Goal: Find specific page/section: Find specific page/section

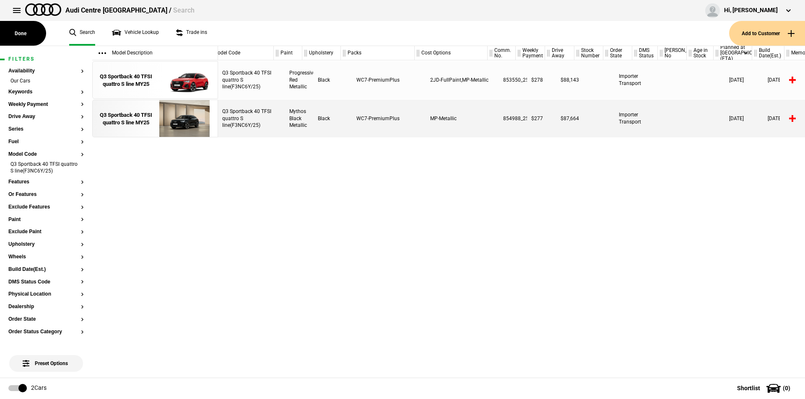
scroll to position [0, 11]
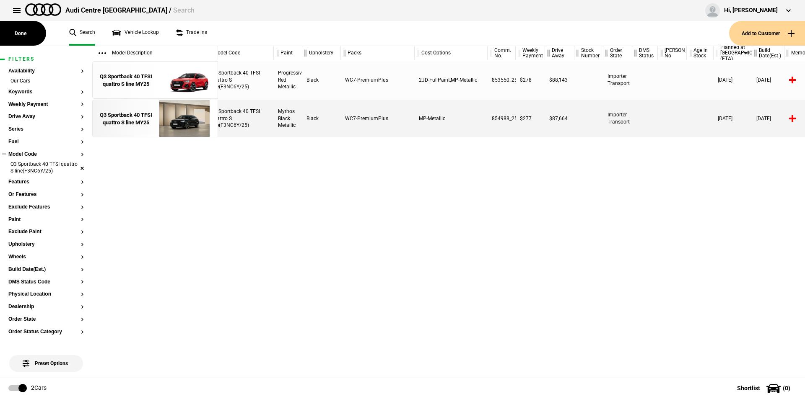
click at [75, 169] on li "Q3 Sportback 40 TFSI quattro S line(F3NC6Y/25)" at bounding box center [45, 169] width 75 height 16
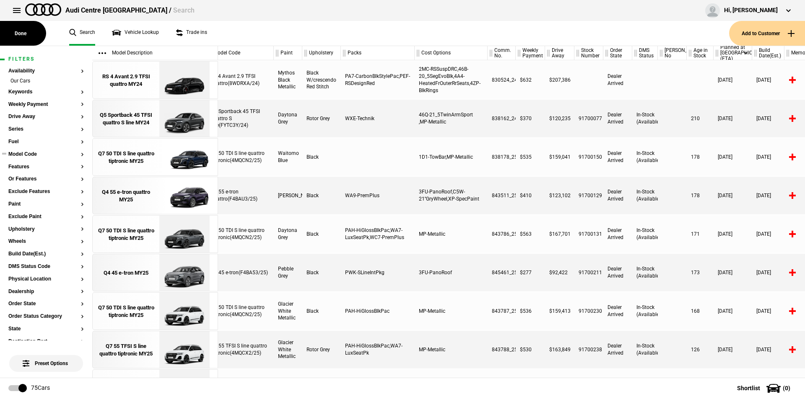
click at [75, 154] on button "Model Code" at bounding box center [45, 155] width 75 height 6
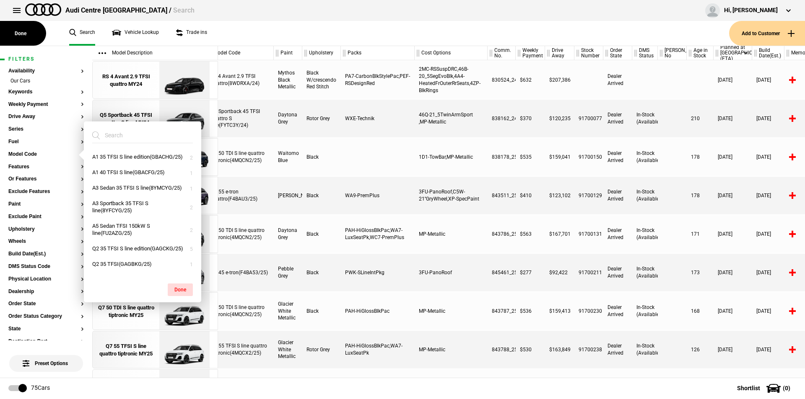
click at [118, 137] on input "search" at bounding box center [137, 135] width 91 height 15
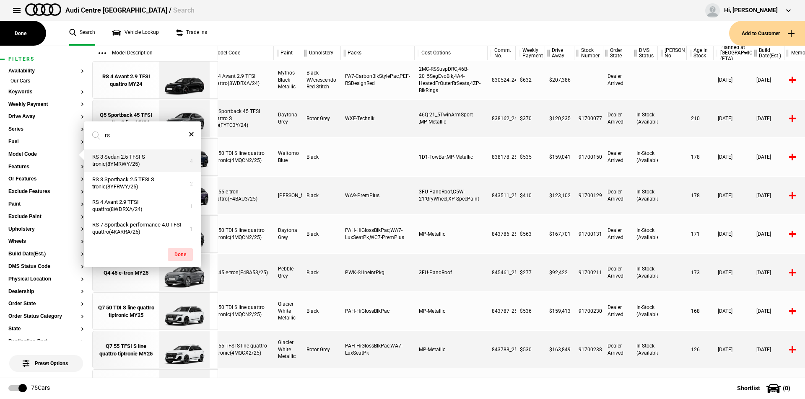
type input "rs"
click at [127, 158] on button "RS 3 Sedan 2.5 TFSI S tronic(8YMRWY/25)" at bounding box center [142, 161] width 117 height 23
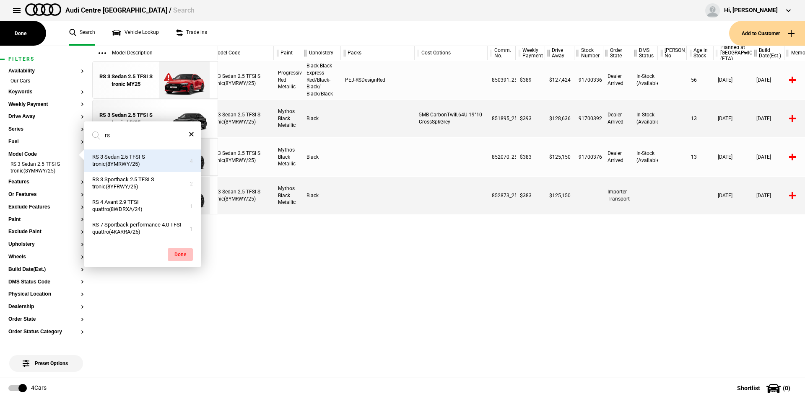
click at [183, 256] on button "Done" at bounding box center [180, 254] width 25 height 13
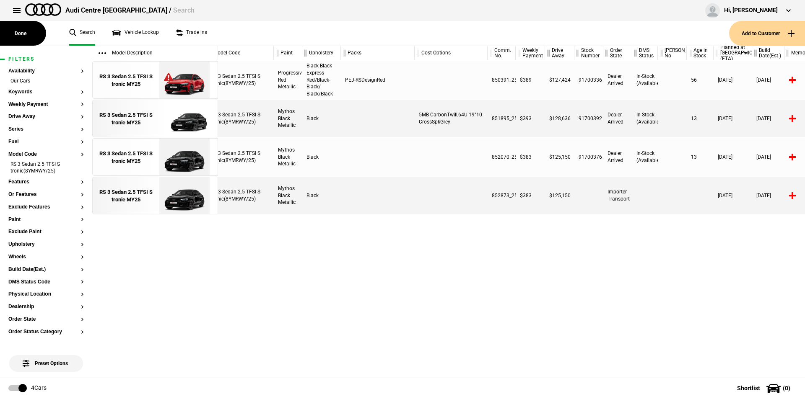
click at [24, 16] on div at bounding box center [16, 10] width 17 height 17
click at [22, 16] on button at bounding box center [16, 10] width 17 height 17
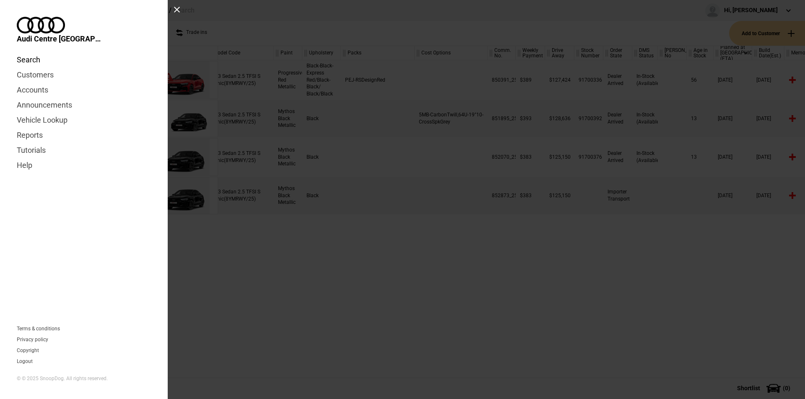
click at [28, 52] on link "Search" at bounding box center [84, 59] width 134 height 15
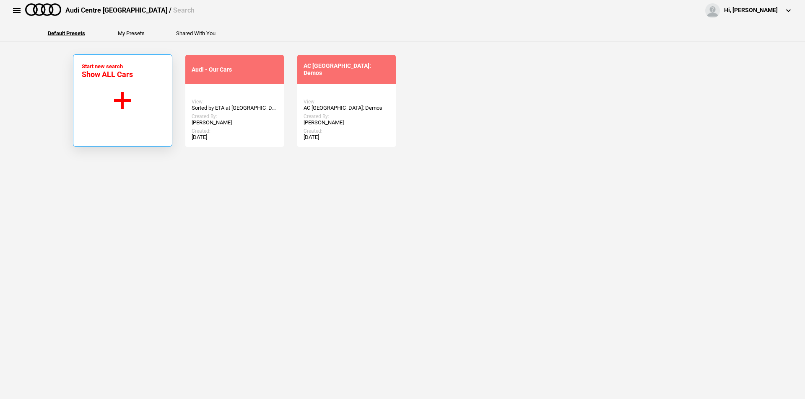
click at [120, 97] on button "Start new search Show ALL Cars" at bounding box center [122, 100] width 99 height 92
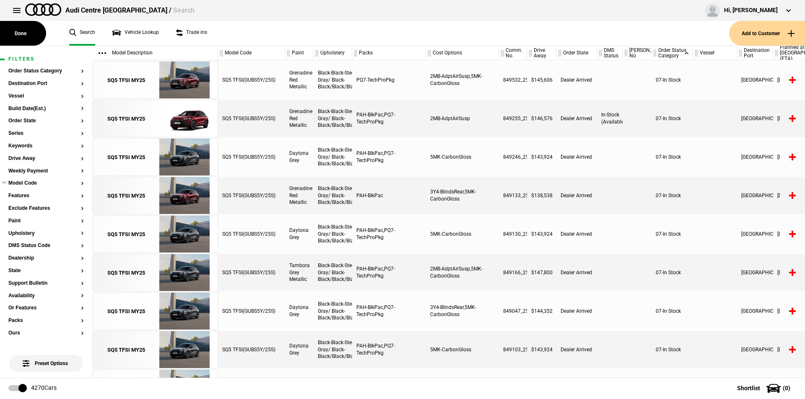
click at [74, 184] on button "Model Code" at bounding box center [45, 184] width 75 height 6
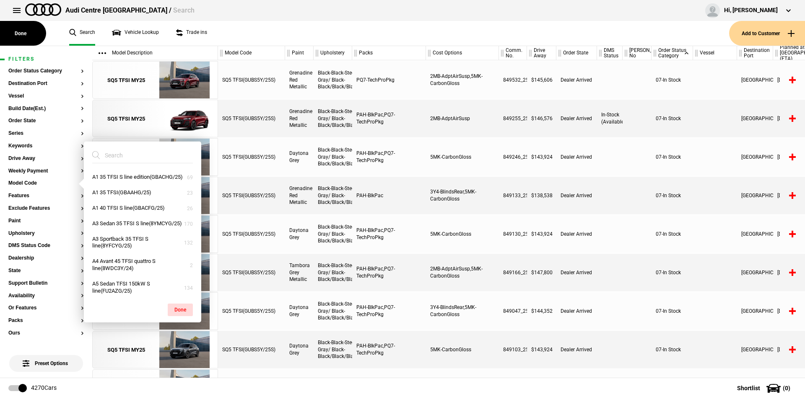
click at [117, 154] on input "search" at bounding box center [137, 155] width 91 height 15
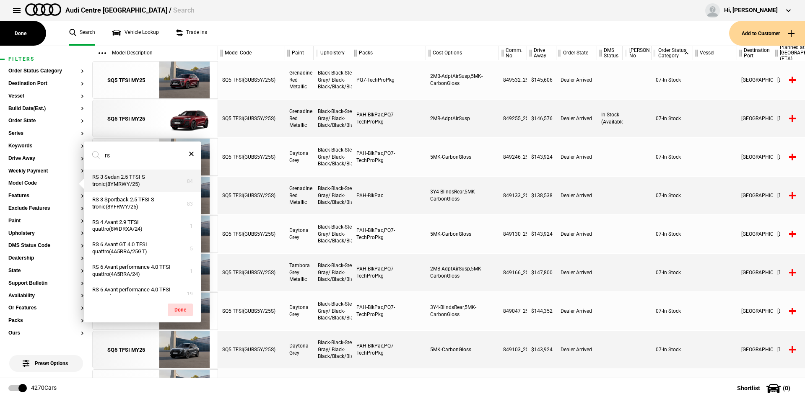
type input "rs"
click at [132, 176] on button "RS 3 Sedan 2.5 TFSI S tronic(8YMRWY/25)" at bounding box center [142, 181] width 117 height 23
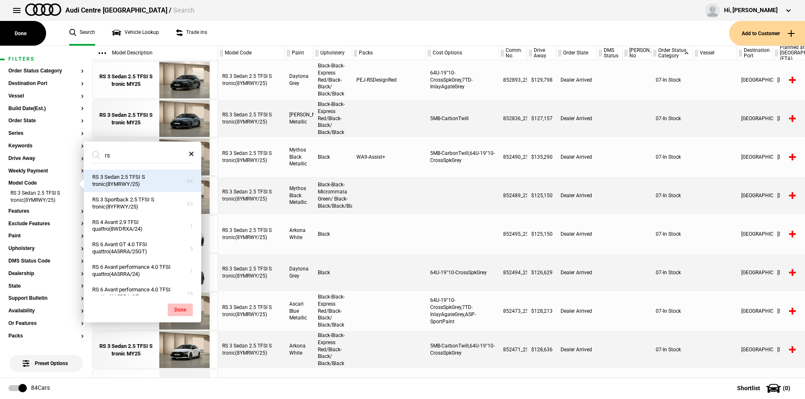
click at [186, 314] on button "Done" at bounding box center [180, 310] width 25 height 13
